Goal: Task Accomplishment & Management: Use online tool/utility

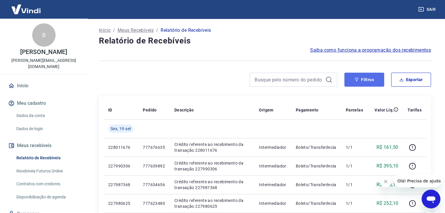
click at [369, 80] on button "Filtros" at bounding box center [364, 80] width 40 height 14
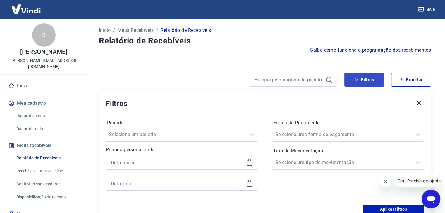
click at [125, 135] on div "Selecione um período" at bounding box center [182, 135] width 152 height 14
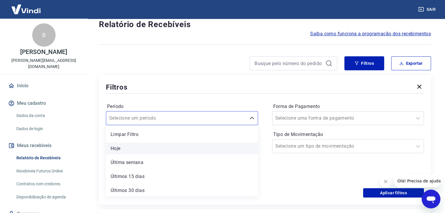
click at [125, 144] on div "Hoje" at bounding box center [182, 149] width 152 height 12
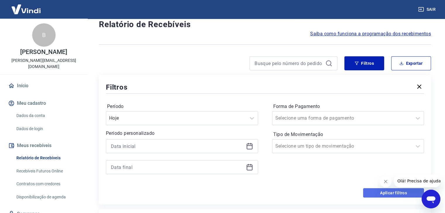
click at [369, 194] on button "Aplicar filtros" at bounding box center [393, 193] width 61 height 9
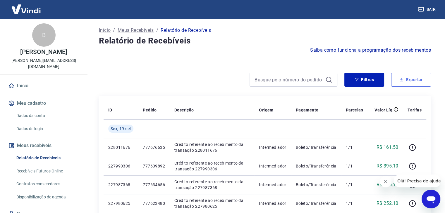
click at [419, 82] on button "Exportar" at bounding box center [411, 80] width 40 height 14
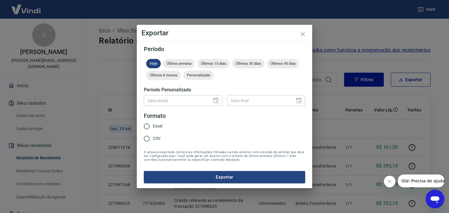
click at [150, 128] on input "Excel" at bounding box center [147, 126] width 12 height 12
radio input "true"
click at [205, 178] on button "Exportar" at bounding box center [224, 177] width 161 height 12
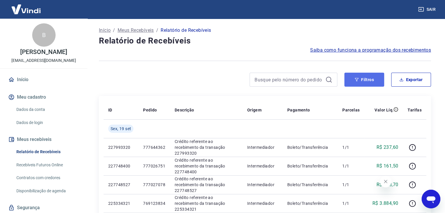
click at [367, 83] on button "Filtros" at bounding box center [364, 80] width 40 height 14
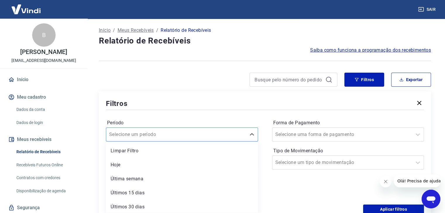
click at [129, 135] on div "option Limpar Filtro focused, 1 of 7. 7 results available. Use Up and Down to c…" at bounding box center [182, 135] width 152 height 14
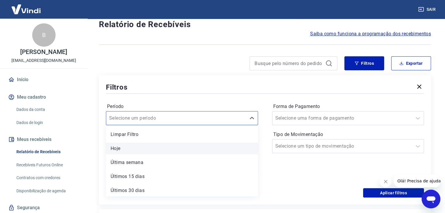
click at [125, 145] on div "Hoje" at bounding box center [182, 149] width 152 height 12
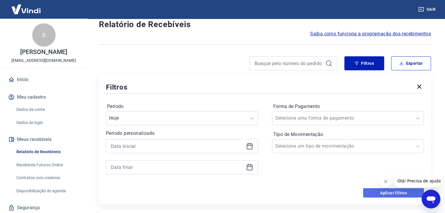
click at [374, 198] on button "Aplicar filtros" at bounding box center [393, 193] width 61 height 9
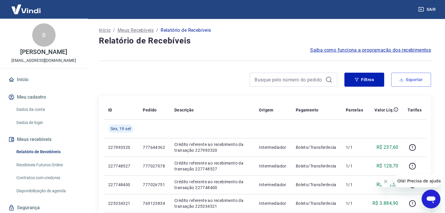
click at [409, 81] on button "Exportar" at bounding box center [411, 80] width 40 height 14
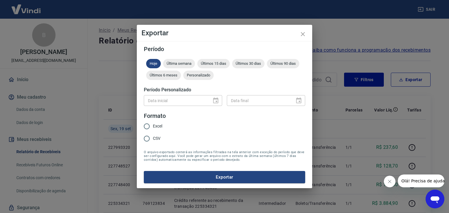
click at [146, 126] on input "Excel" at bounding box center [147, 126] width 12 height 12
radio input "true"
click at [222, 177] on button "Exportar" at bounding box center [224, 177] width 161 height 12
